Goal: Check status: Check status

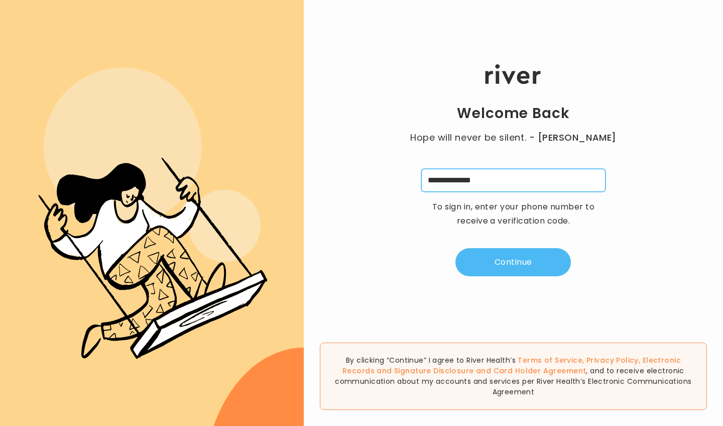
type input "**********"
click at [525, 263] on button "Continue" at bounding box center [512, 262] width 115 height 28
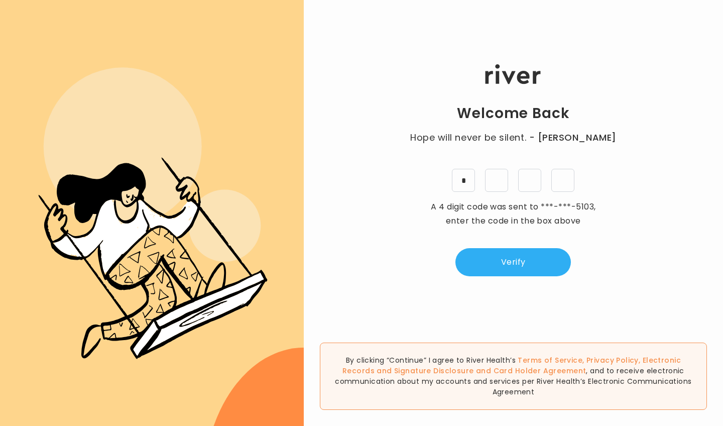
type input "*"
click at [542, 267] on button "Verify" at bounding box center [512, 262] width 115 height 28
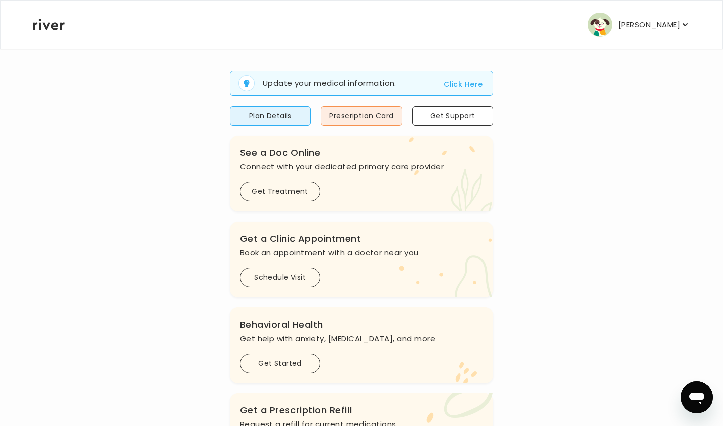
scroll to position [60, 0]
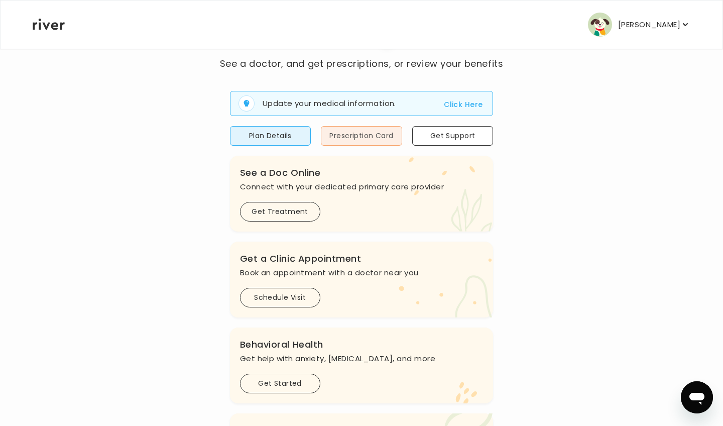
click at [333, 136] on button "Prescription Card" at bounding box center [361, 136] width 81 height 20
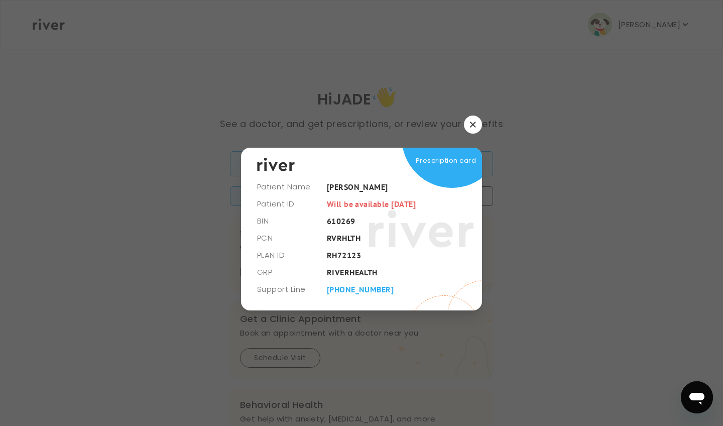
scroll to position [0, 0]
click at [344, 194] on button "Prescription Card" at bounding box center [361, 196] width 81 height 20
click at [453, 166] on button "Click Here" at bounding box center [463, 165] width 39 height 12
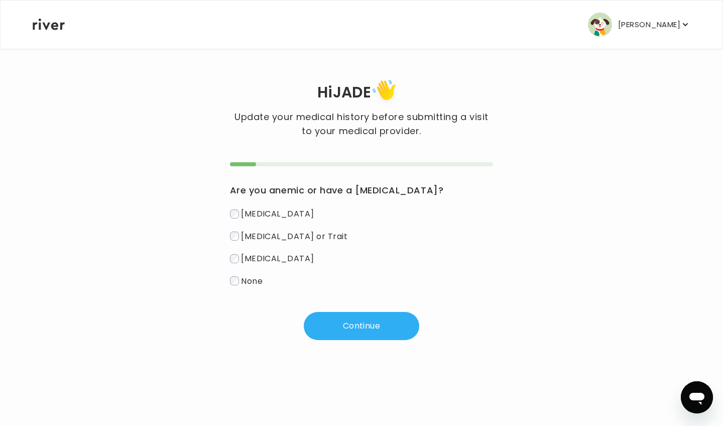
click at [635, 31] on p "[PERSON_NAME]" at bounding box center [649, 25] width 62 height 14
click at [532, 150] on div "Hi [PERSON_NAME] Update your medical history before submitting a visit to your …" at bounding box center [361, 208] width 659 height 264
